Goal: Book appointment/travel/reservation

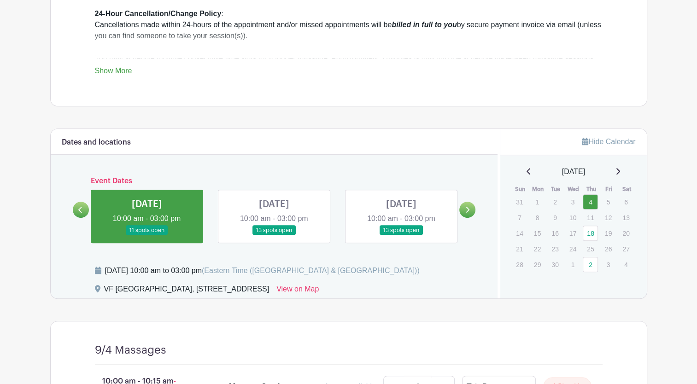
scroll to position [461, 0]
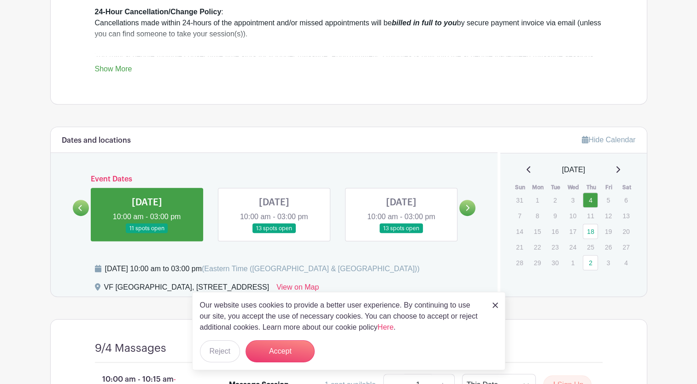
click at [494, 305] on img at bounding box center [496, 306] width 6 height 6
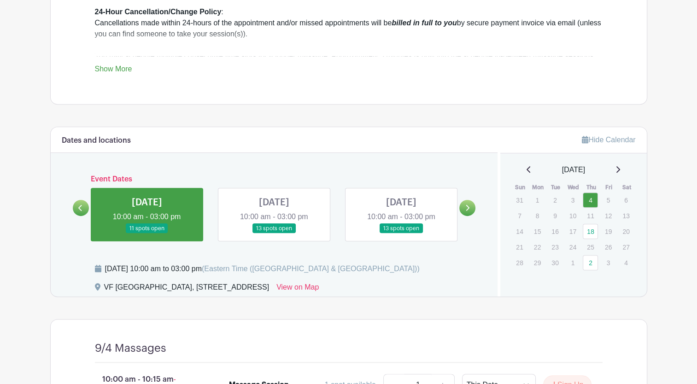
click at [82, 208] on icon at bounding box center [80, 208] width 4 height 7
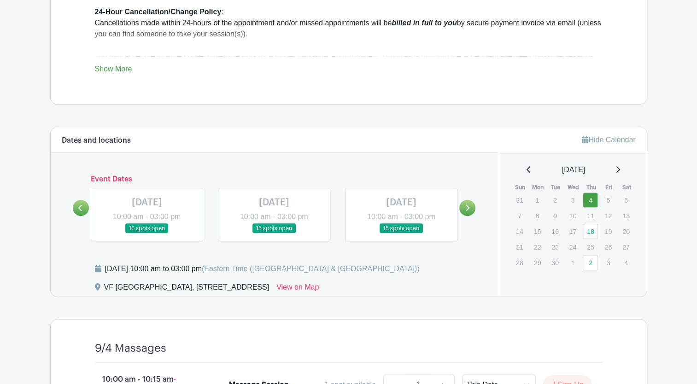
click at [469, 208] on icon at bounding box center [468, 208] width 4 height 7
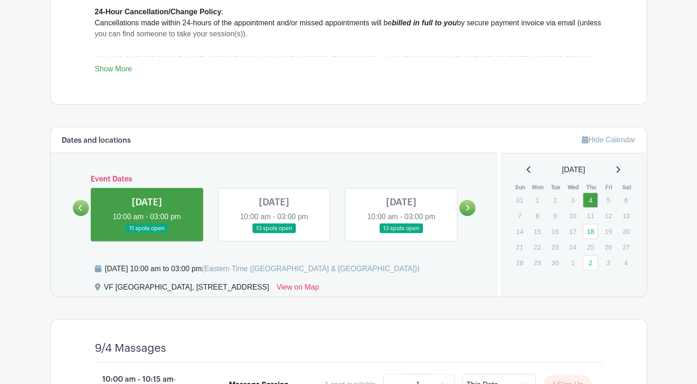
click at [147, 234] on link at bounding box center [147, 234] width 0 height 0
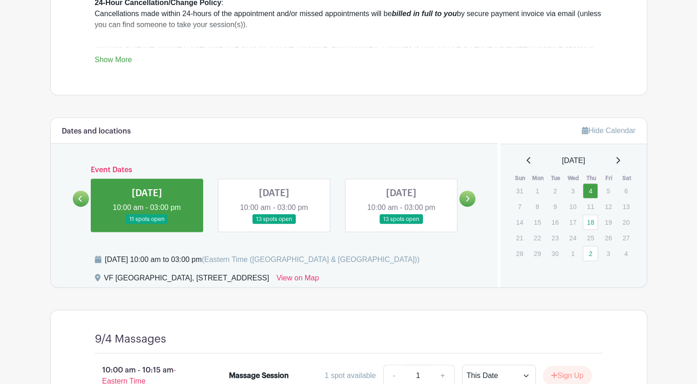
scroll to position [415, 0]
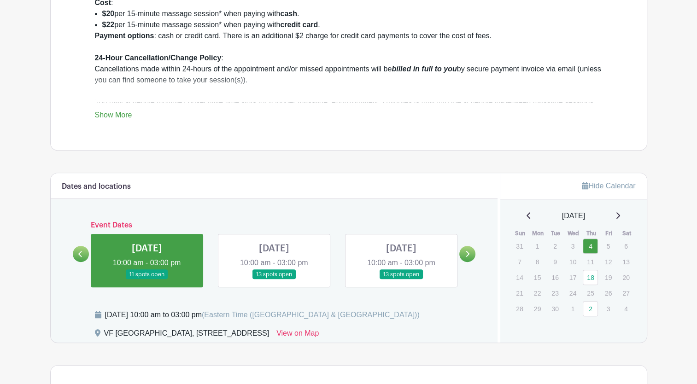
click at [274, 280] on link at bounding box center [274, 280] width 0 height 0
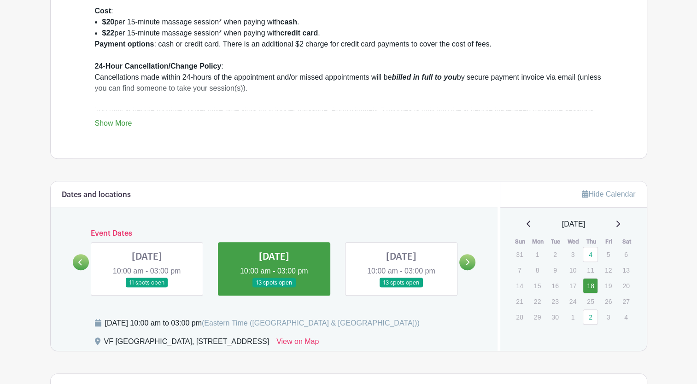
scroll to position [460, 0]
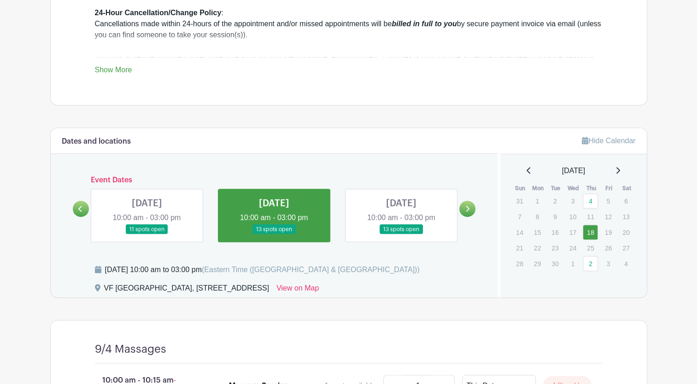
click at [402, 235] on link at bounding box center [402, 235] width 0 height 0
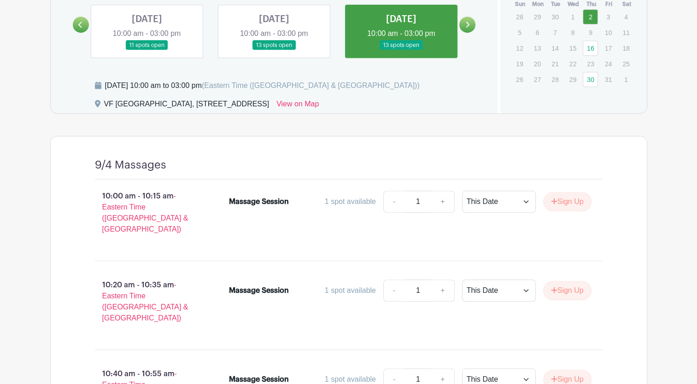
scroll to position [460, 0]
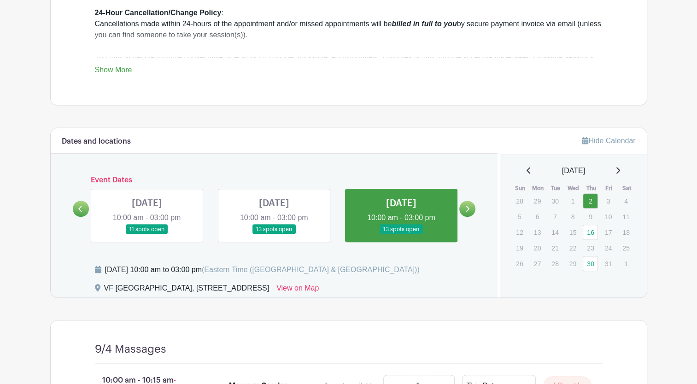
click at [465, 209] on link at bounding box center [468, 209] width 16 height 16
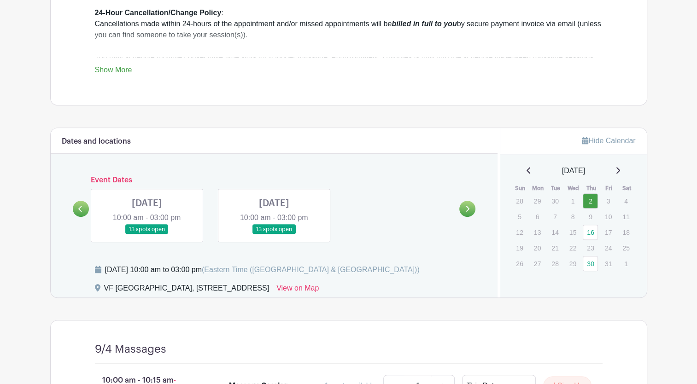
click at [84, 211] on link at bounding box center [81, 209] width 16 height 16
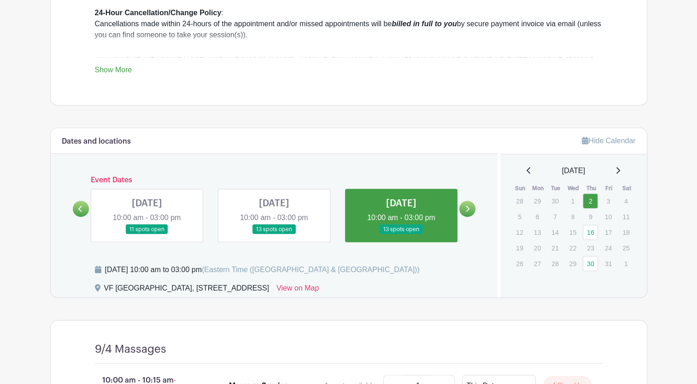
click at [84, 211] on link at bounding box center [81, 209] width 16 height 16
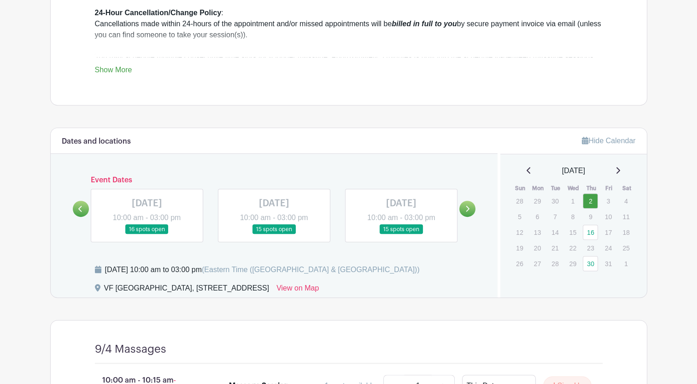
click at [84, 211] on link at bounding box center [81, 209] width 16 height 16
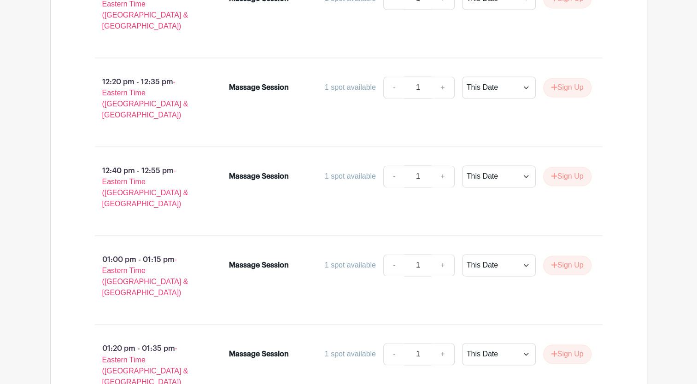
scroll to position [1382, 0]
